Goal: Information Seeking & Learning: Learn about a topic

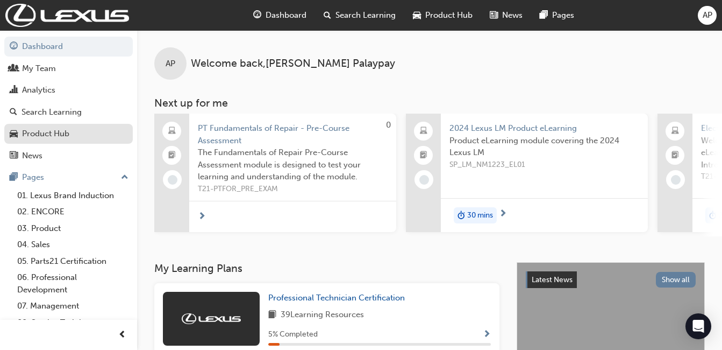
click at [49, 136] on div "Product Hub" at bounding box center [45, 133] width 47 height 12
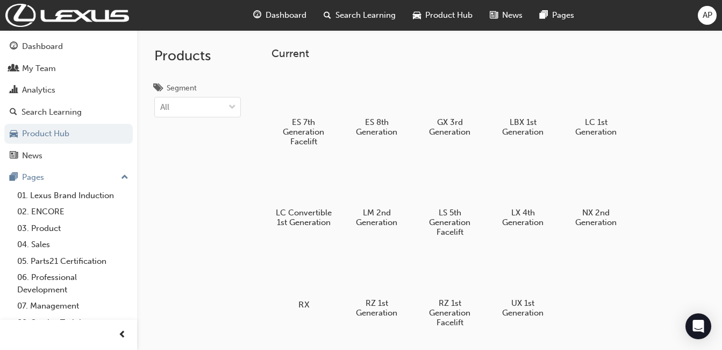
click at [295, 271] on div at bounding box center [304, 273] width 60 height 42
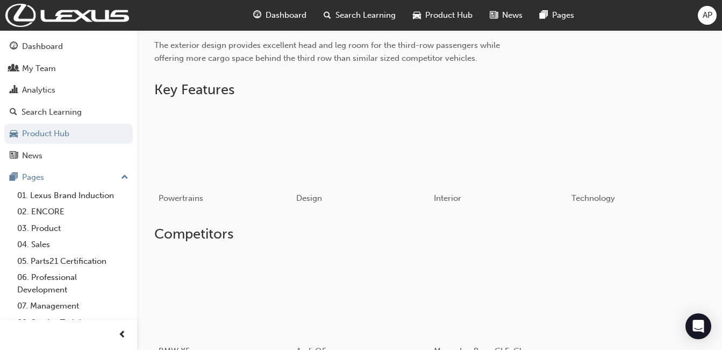
scroll to position [323, 0]
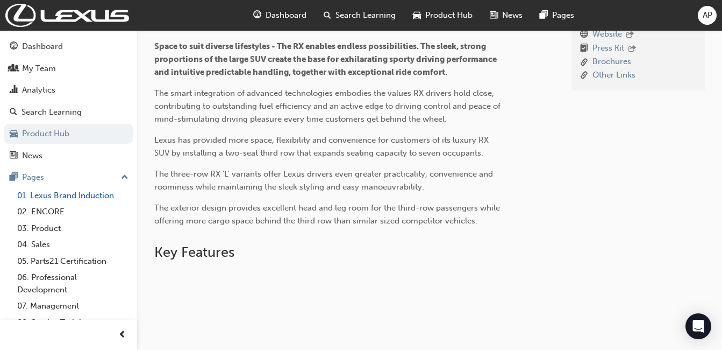
click at [91, 200] on link "01. Lexus Brand Induction" at bounding box center [73, 195] width 120 height 17
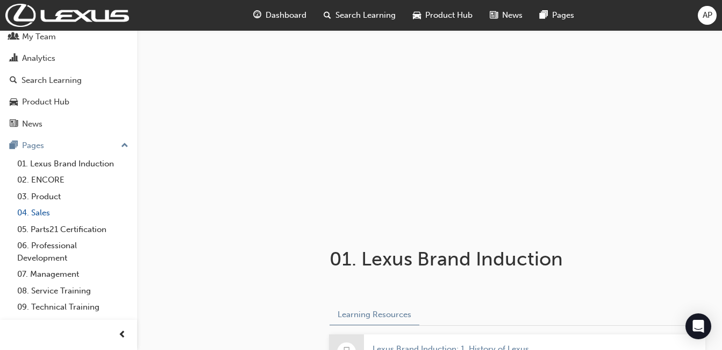
scroll to position [61, 0]
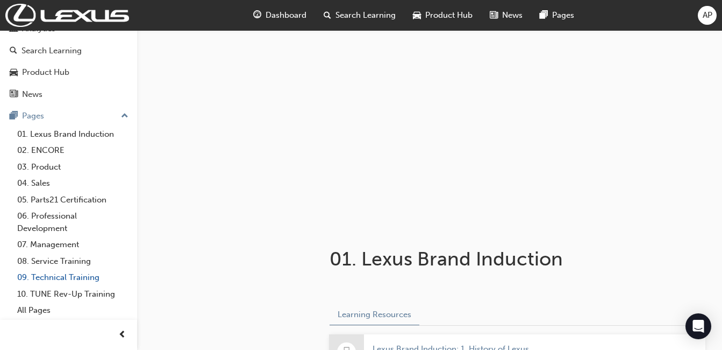
click at [69, 281] on link "09. Technical Training" at bounding box center [73, 277] width 120 height 17
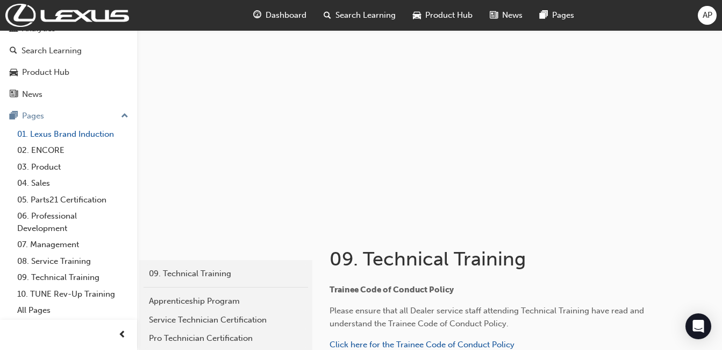
click at [86, 136] on link "01. Lexus Brand Induction" at bounding box center [73, 134] width 120 height 17
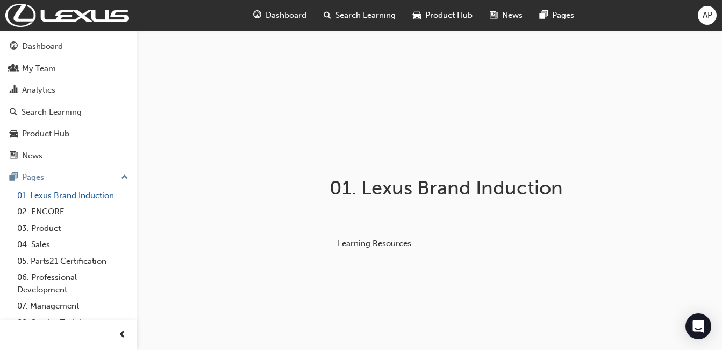
click at [69, 196] on link "01. Lexus Brand Induction" at bounding box center [73, 195] width 120 height 17
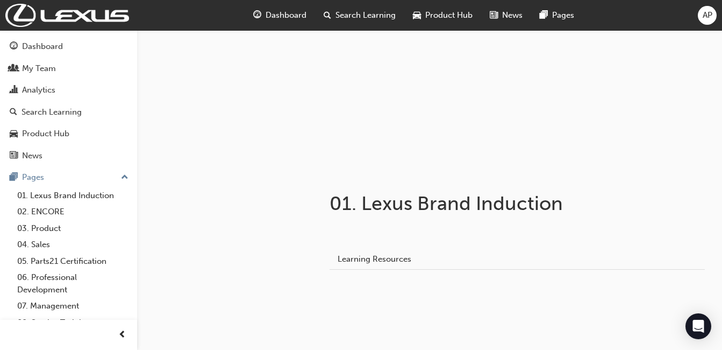
scroll to position [71, 0]
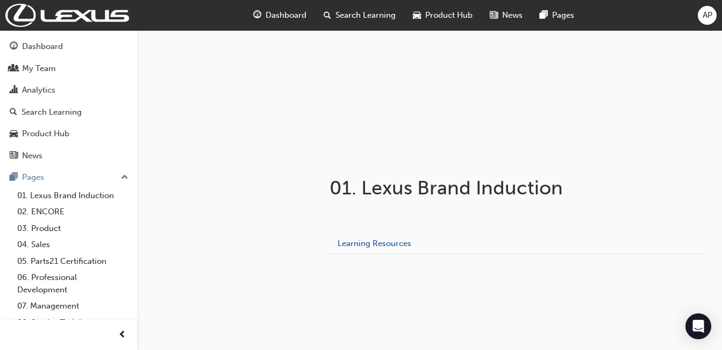
click at [378, 245] on button "Learning Resources" at bounding box center [375, 243] width 90 height 20
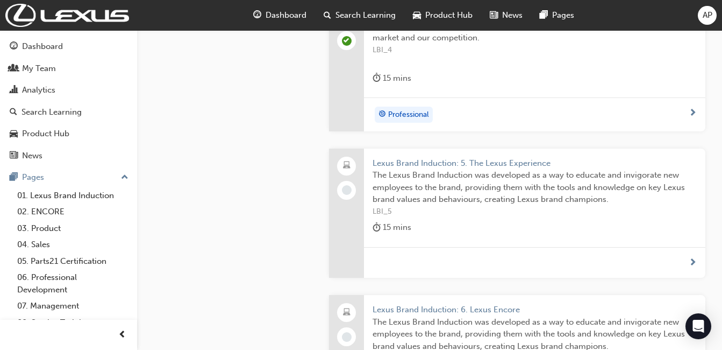
scroll to position [799, 0]
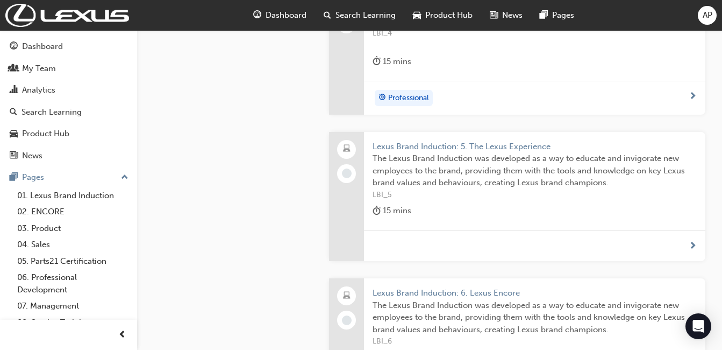
click at [428, 149] on span "Lexus Brand Induction: 5. The Lexus Experience" at bounding box center [535, 146] width 324 height 12
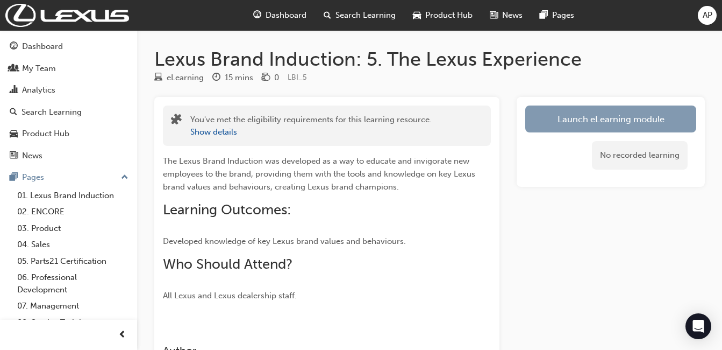
click at [592, 110] on link "Launch eLearning module" at bounding box center [610, 118] width 171 height 27
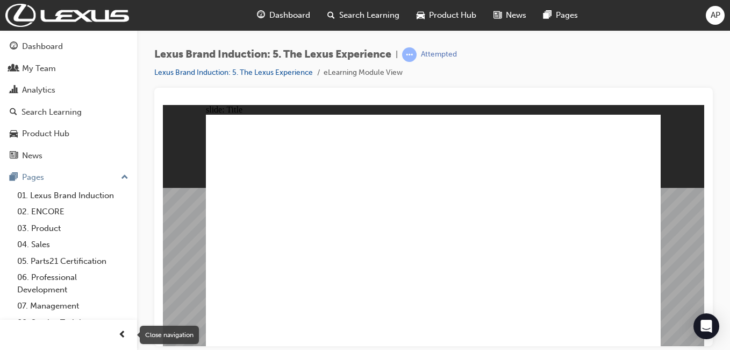
click at [122, 336] on span "prev-icon" at bounding box center [122, 334] width 8 height 13
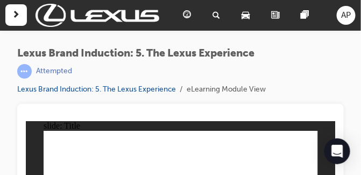
drag, startPoint x: 568, startPoint y: 1, endPoint x: 237, endPoint y: 74, distance: 339.1
click at [237, 74] on div "Attempted" at bounding box center [141, 71] width 248 height 15
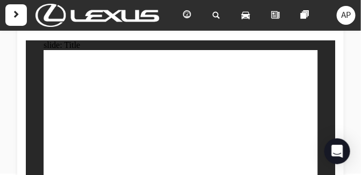
scroll to position [91, 0]
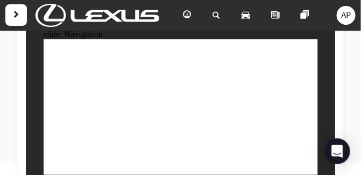
type input "0"
type input "38"
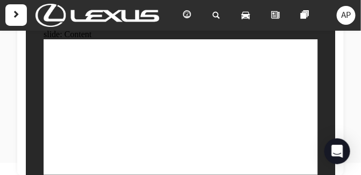
type input "37"
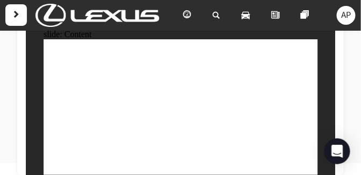
type input "30"
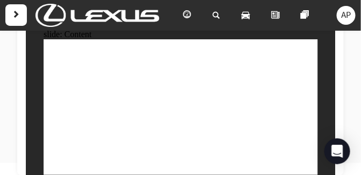
drag, startPoint x: 245, startPoint y: 92, endPoint x: 169, endPoint y: 126, distance: 83.1
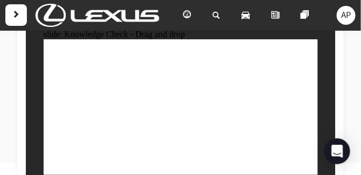
drag, startPoint x: 201, startPoint y: 94, endPoint x: 197, endPoint y: 130, distance: 36.2
drag, startPoint x: 198, startPoint y: 116, endPoint x: 238, endPoint y: 116, distance: 40.3
drag, startPoint x: 165, startPoint y: 92, endPoint x: 203, endPoint y: 129, distance: 53.3
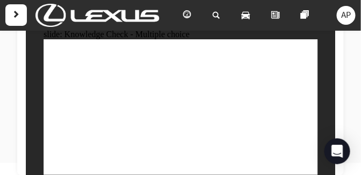
checkbox input "true"
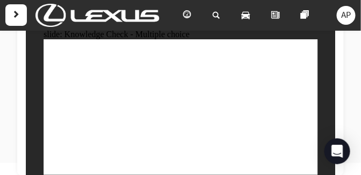
checkbox input "true"
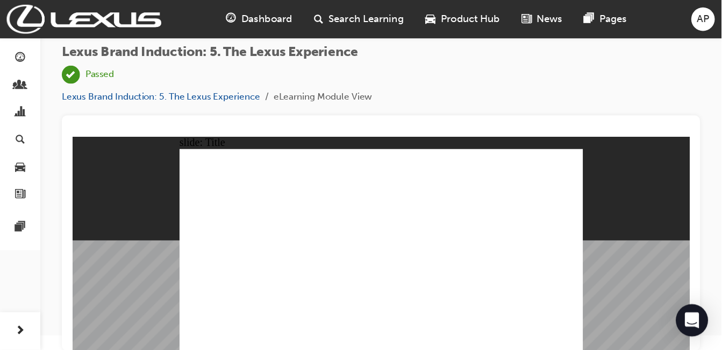
scroll to position [0, 0]
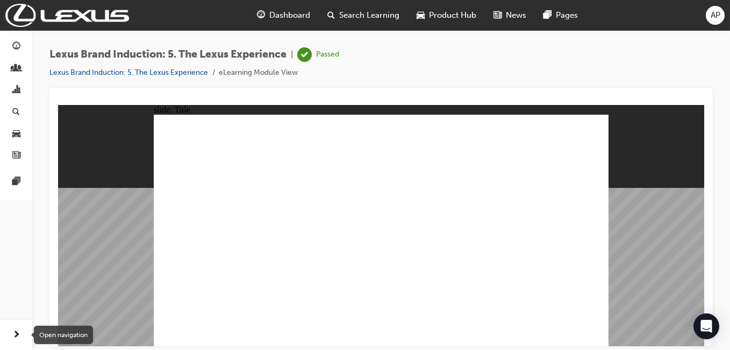
click at [15, 334] on span "next-icon" at bounding box center [16, 334] width 8 height 13
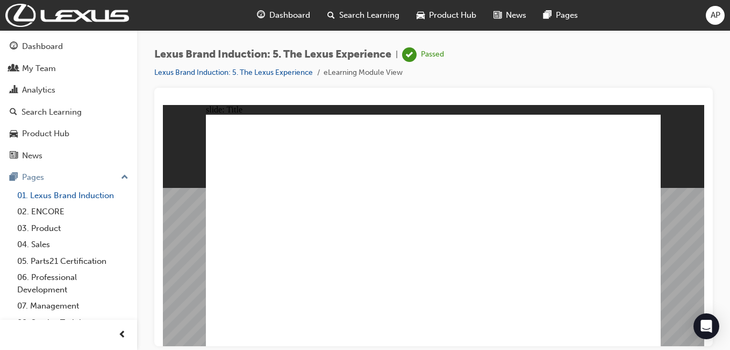
click at [57, 198] on link "01. Lexus Brand Induction" at bounding box center [73, 195] width 120 height 17
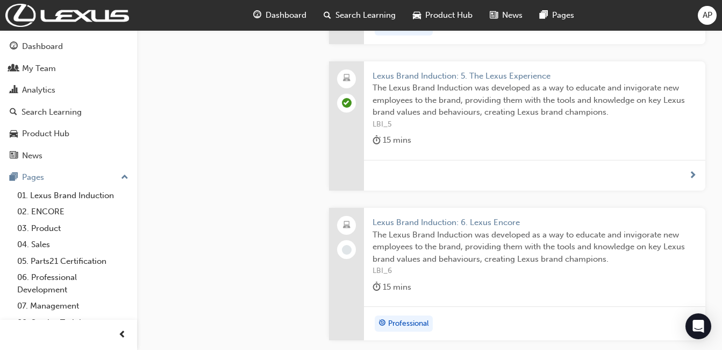
scroll to position [853, 0]
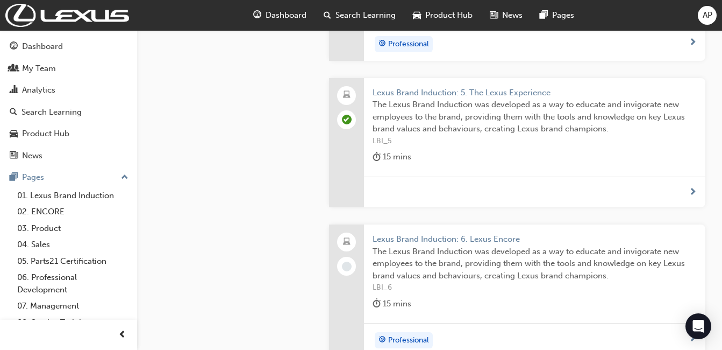
click at [432, 237] on span "Lexus Brand Induction: 6. Lexus Encore" at bounding box center [535, 239] width 324 height 12
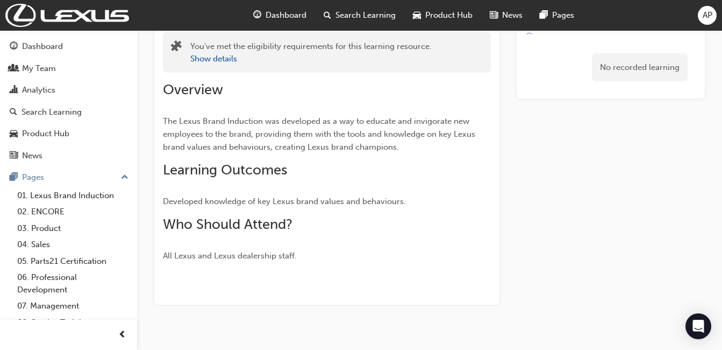
scroll to position [89, 0]
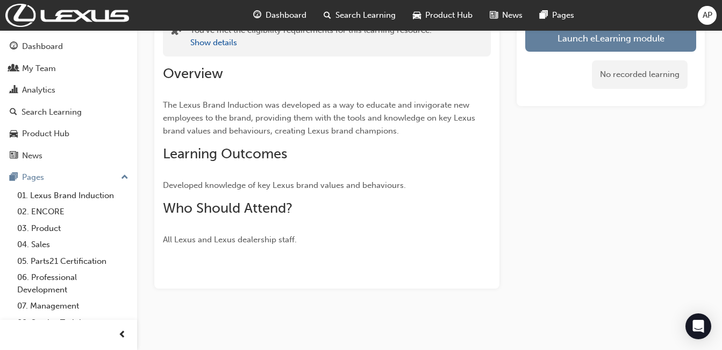
click at [578, 27] on div "Dashboard Search Learning Product Hub News Pages" at bounding box center [413, 15] width 347 height 31
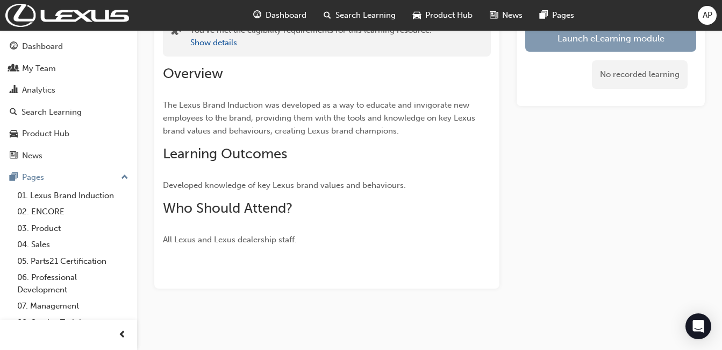
click at [574, 39] on link "Launch eLearning module" at bounding box center [610, 38] width 171 height 27
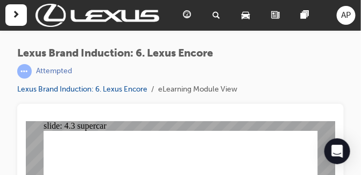
drag, startPoint x: 696, startPoint y: 1, endPoint x: 240, endPoint y: 68, distance: 461.0
click at [240, 68] on div "Lexus Brand Induction: 6. Lexus [MEDICAL_DATA] | Attempted Lexus Brand Inductio…" at bounding box center [180, 75] width 326 height 56
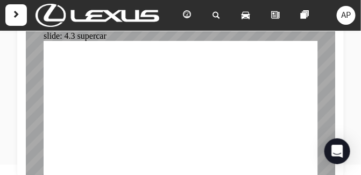
scroll to position [91, 0]
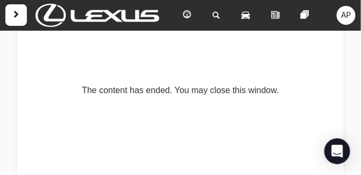
scroll to position [91, 0]
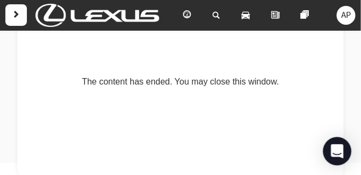
click at [339, 153] on icon "Open Intercom Messenger" at bounding box center [337, 151] width 14 height 14
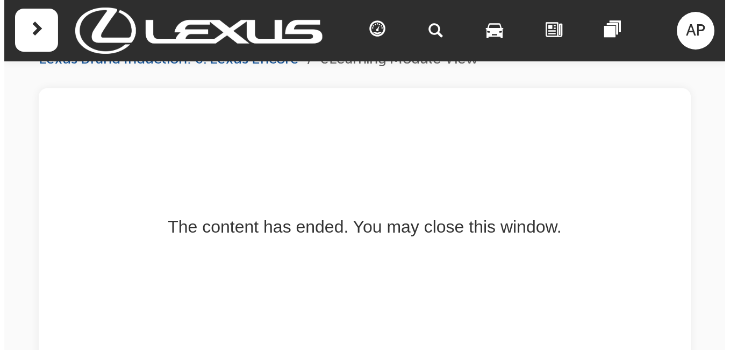
scroll to position [0, 0]
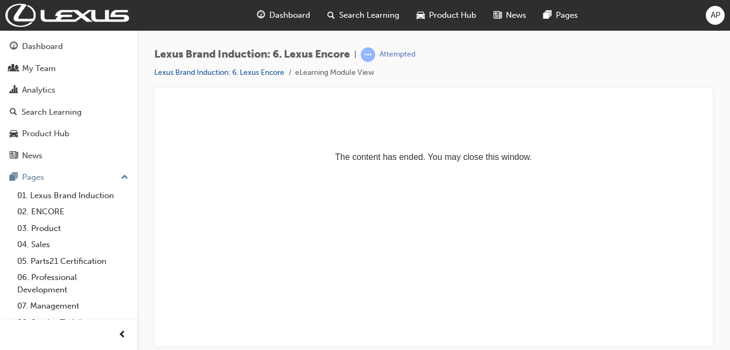
drag, startPoint x: 507, startPoint y: 105, endPoint x: 438, endPoint y: 229, distance: 142.3
click at [431, 170] on html "The content has ended. You may close this window." at bounding box center [434, 137] width 542 height 66
click at [70, 197] on link "01. Lexus Brand Induction" at bounding box center [73, 195] width 120 height 17
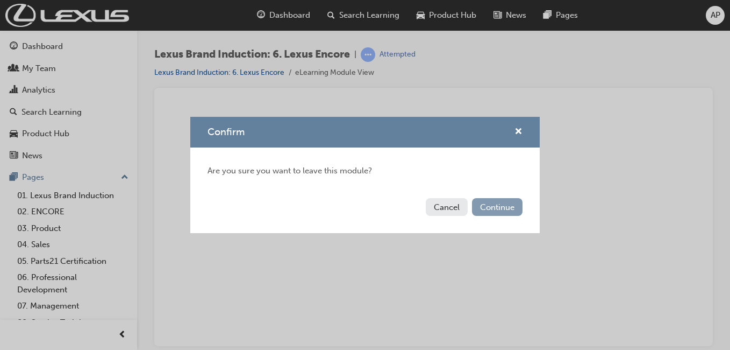
click at [502, 208] on button "Continue" at bounding box center [497, 207] width 51 height 18
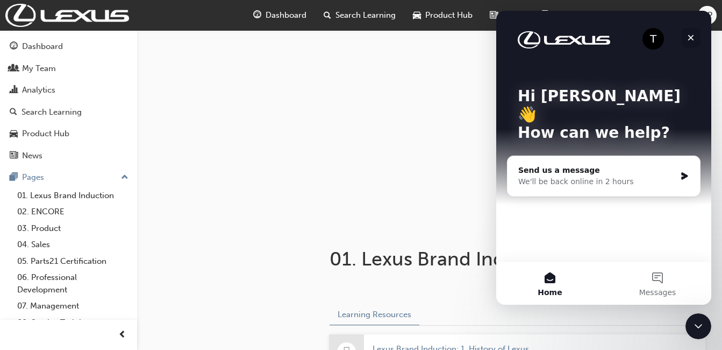
click at [693, 39] on icon "Close" at bounding box center [691, 38] width 6 height 6
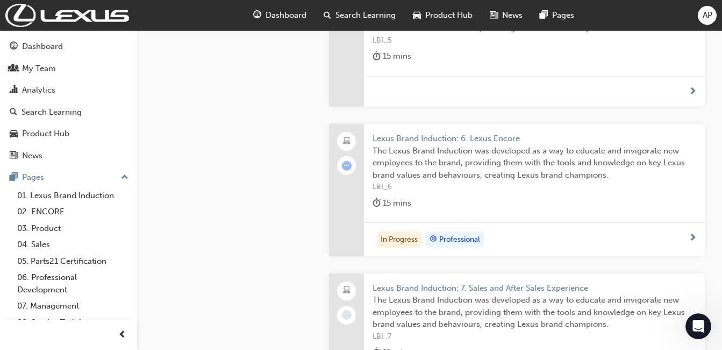
scroll to position [960, 0]
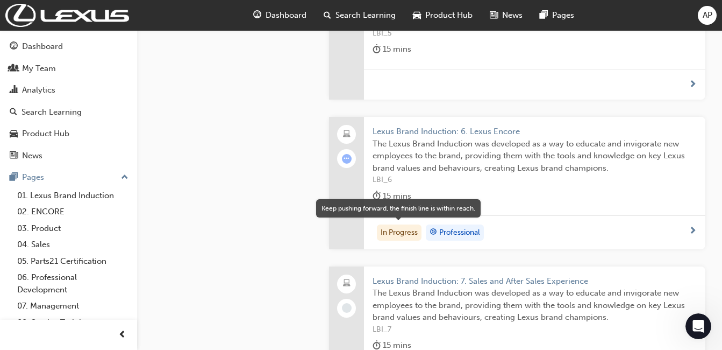
click at [403, 232] on div "In Progress" at bounding box center [399, 232] width 45 height 16
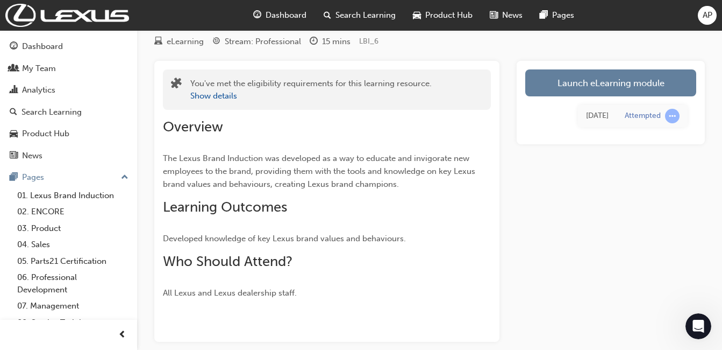
scroll to position [35, 0]
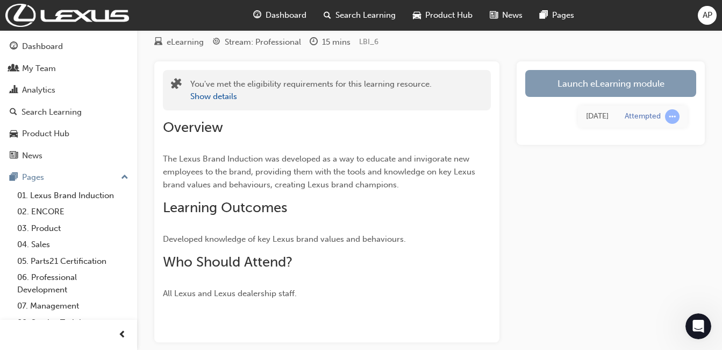
click at [607, 90] on link "Launch eLearning module" at bounding box center [610, 83] width 171 height 27
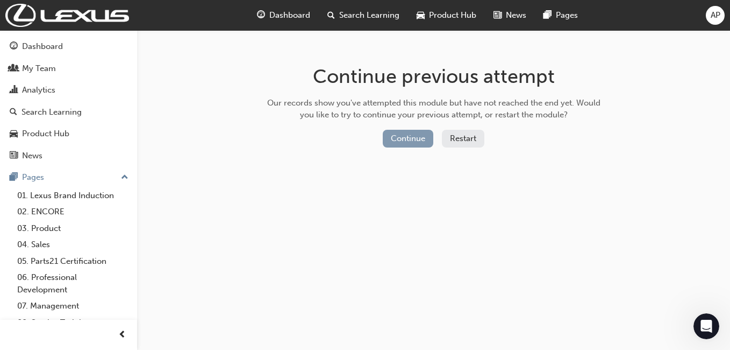
click at [419, 136] on button "Continue" at bounding box center [408, 139] width 51 height 18
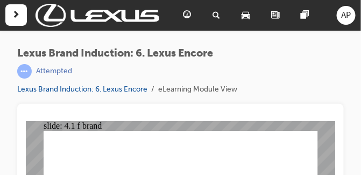
drag, startPoint x: 687, startPoint y: 0, endPoint x: 232, endPoint y: 106, distance: 467.7
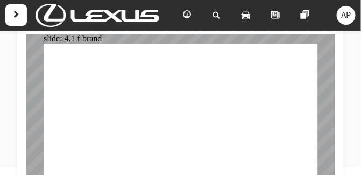
scroll to position [91, 0]
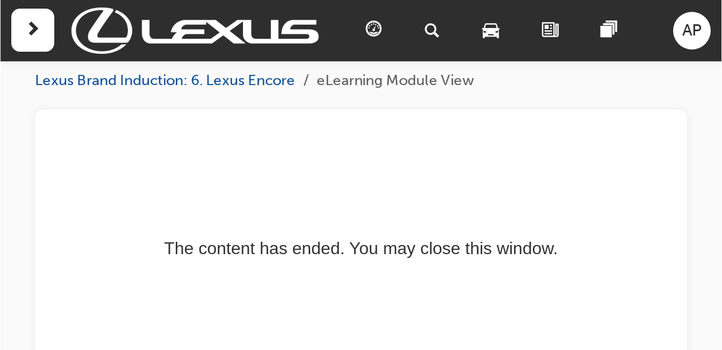
scroll to position [0, 0]
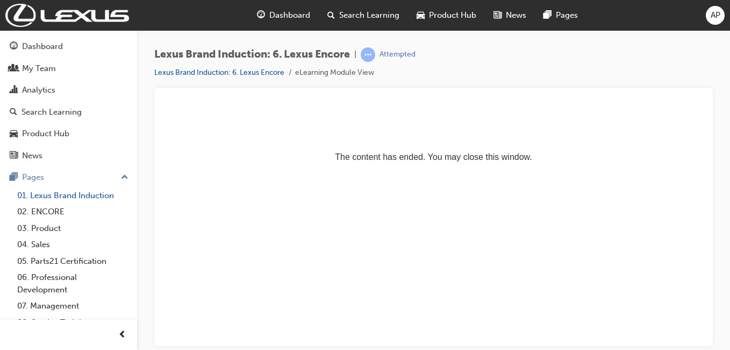
drag, startPoint x: 343, startPoint y: 0, endPoint x: 73, endPoint y: 194, distance: 332.5
click at [73, 194] on link "01. Lexus Brand Induction" at bounding box center [73, 195] width 120 height 17
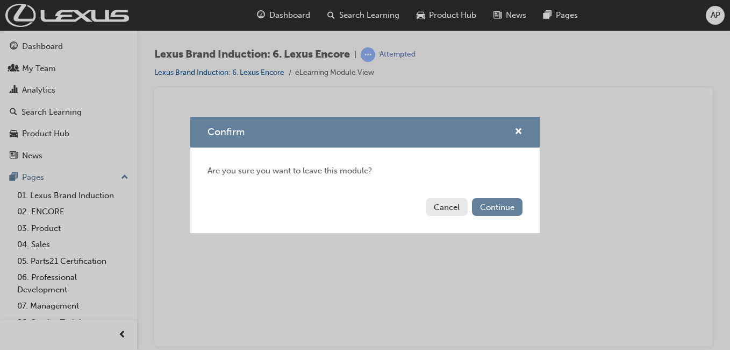
drag, startPoint x: 456, startPoint y: 212, endPoint x: 295, endPoint y: 110, distance: 190.5
click at [456, 212] on button "Cancel" at bounding box center [447, 207] width 42 height 18
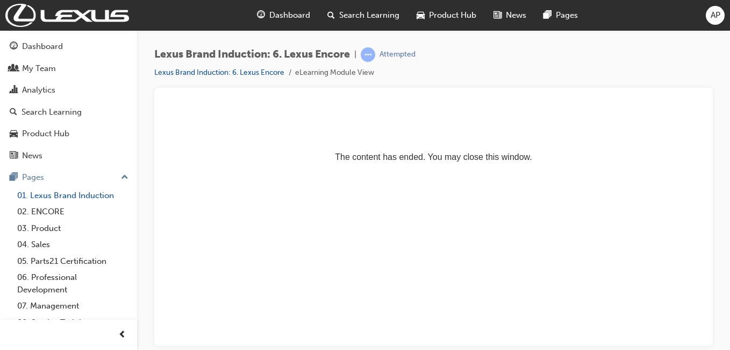
click at [84, 197] on link "01. Lexus Brand Induction" at bounding box center [73, 195] width 120 height 17
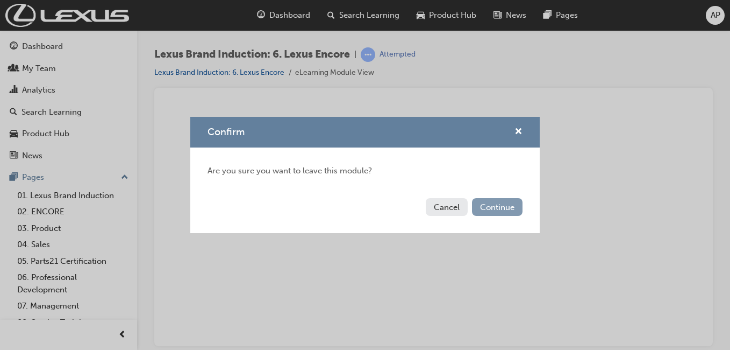
click at [497, 205] on button "Continue" at bounding box center [497, 207] width 51 height 18
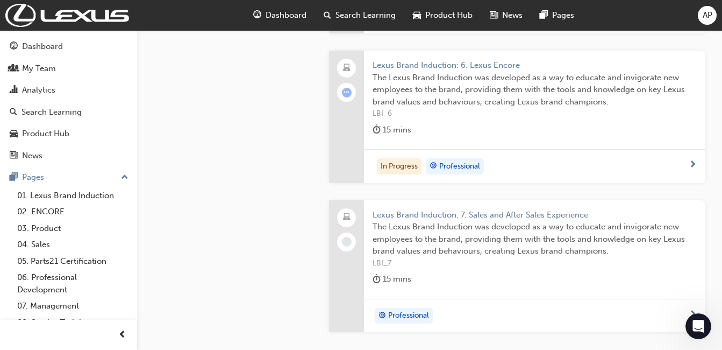
scroll to position [1122, 0]
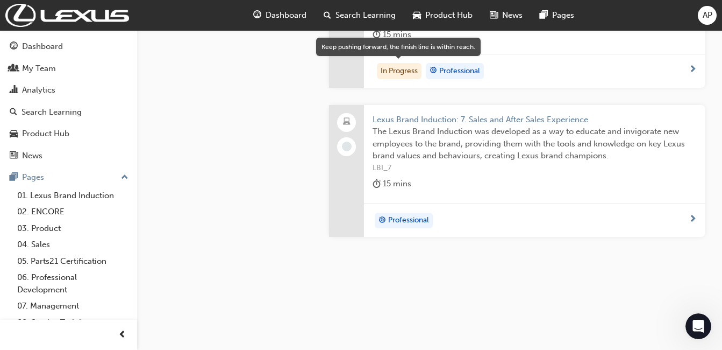
click at [398, 71] on div "In Progress" at bounding box center [399, 71] width 45 height 16
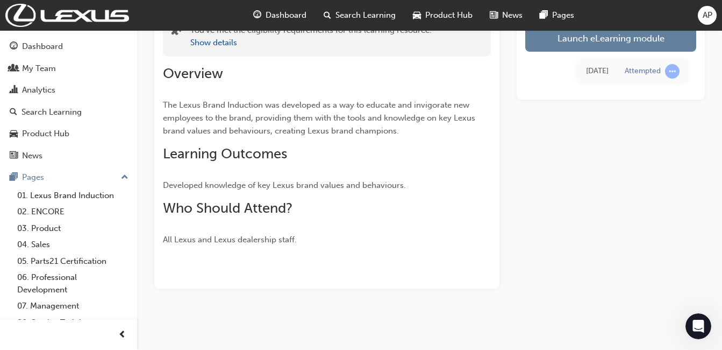
scroll to position [89, 0]
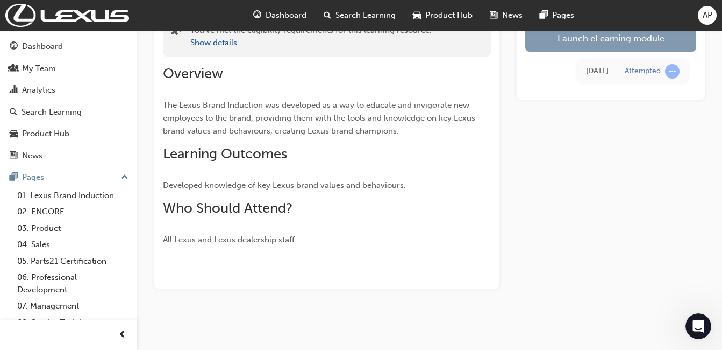
click at [579, 40] on link "Launch eLearning module" at bounding box center [610, 38] width 171 height 27
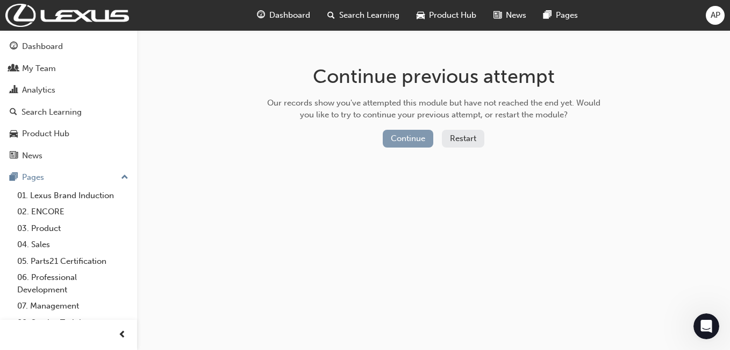
click at [424, 139] on button "Continue" at bounding box center [408, 139] width 51 height 18
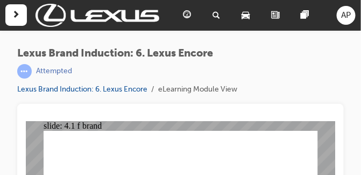
drag, startPoint x: 689, startPoint y: 0, endPoint x: 216, endPoint y: 62, distance: 476.7
click at [216, 62] on div "Lexus Brand Induction: 6. Lexus [MEDICAL_DATA] | Attempted" at bounding box center [127, 62] width 220 height 31
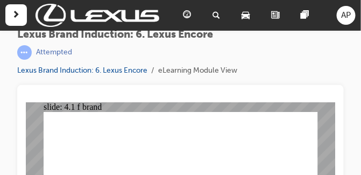
scroll to position [91, 0]
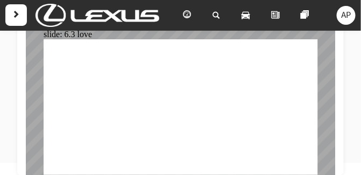
drag, startPoint x: 247, startPoint y: 92, endPoint x: 169, endPoint y: 130, distance: 86.1
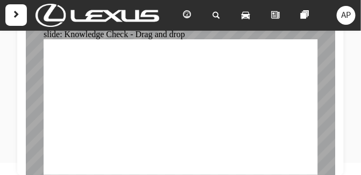
drag, startPoint x: 162, startPoint y: 96, endPoint x: 245, endPoint y: 135, distance: 91.2
drag, startPoint x: 214, startPoint y: 101, endPoint x: 289, endPoint y: 138, distance: 83.2
drag, startPoint x: 282, startPoint y: 92, endPoint x: 208, endPoint y: 130, distance: 83.2
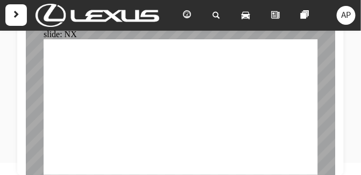
drag, startPoint x: 200, startPoint y: 91, endPoint x: 238, endPoint y: 129, distance: 54.0
drag, startPoint x: 243, startPoint y: 98, endPoint x: 168, endPoint y: 136, distance: 83.7
drag, startPoint x: 176, startPoint y: 101, endPoint x: 213, endPoint y: 137, distance: 51.7
drag, startPoint x: 274, startPoint y: 101, endPoint x: 274, endPoint y: 138, distance: 37.1
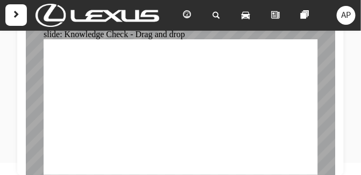
drag, startPoint x: 166, startPoint y: 91, endPoint x: 278, endPoint y: 129, distance: 118.5
drag, startPoint x: 216, startPoint y: 88, endPoint x: 239, endPoint y: 122, distance: 40.7
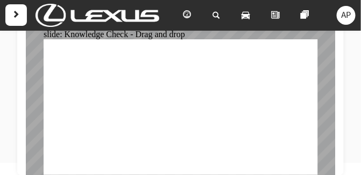
drag, startPoint x: 243, startPoint y: 94, endPoint x: 166, endPoint y: 129, distance: 84.5
drag, startPoint x: 278, startPoint y: 88, endPoint x: 203, endPoint y: 125, distance: 83.5
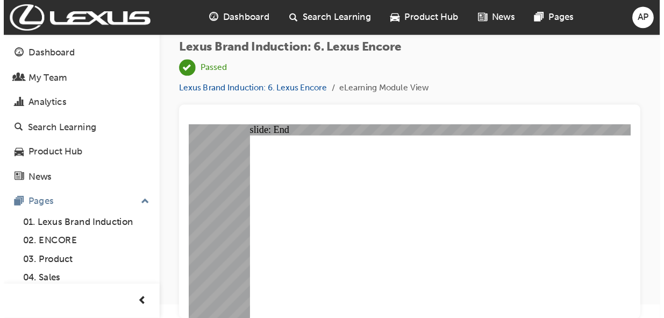
scroll to position [0, 0]
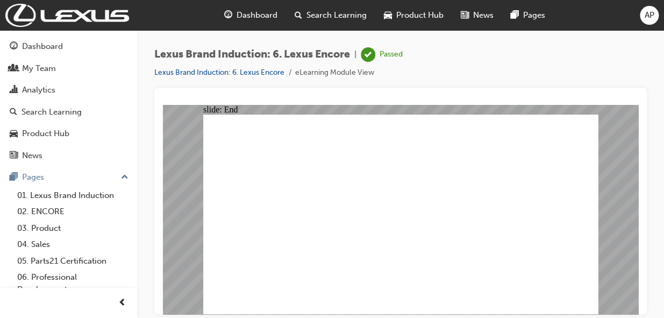
drag, startPoint x: 495, startPoint y: 104, endPoint x: 433, endPoint y: 156, distance: 81.3
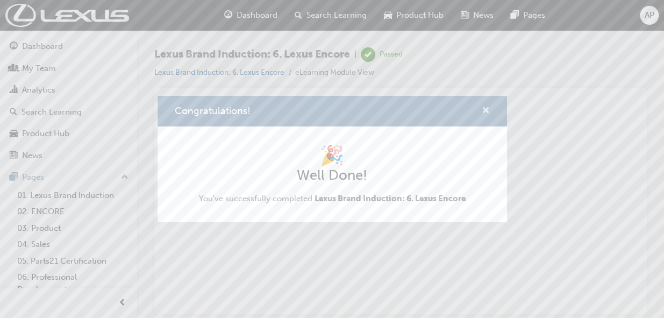
click at [485, 110] on span "cross-icon" at bounding box center [486, 111] width 8 height 10
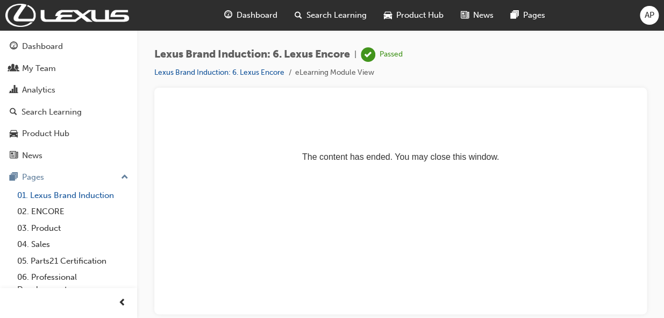
click at [69, 198] on link "01. Lexus Brand Induction" at bounding box center [73, 195] width 120 height 17
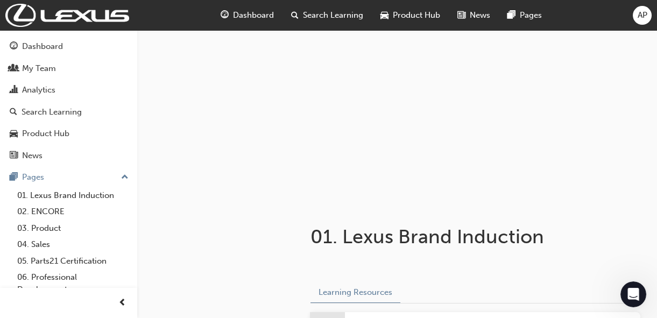
click at [640, 19] on span "AP" at bounding box center [642, 15] width 10 height 12
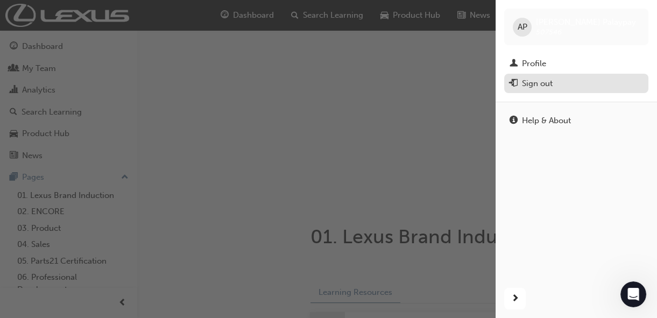
click at [545, 86] on div "Sign out" at bounding box center [537, 83] width 31 height 12
